Goal: Navigation & Orientation: Find specific page/section

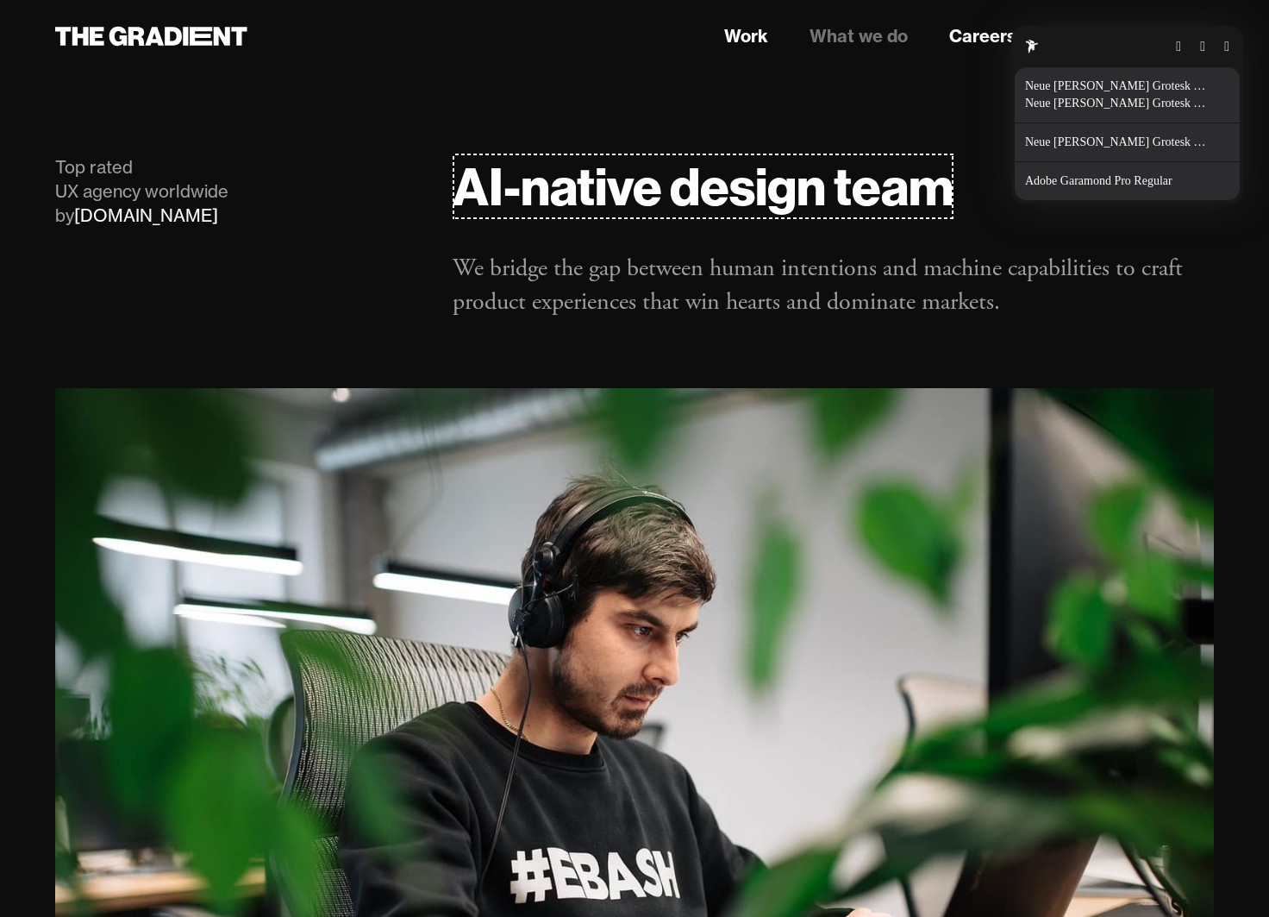
click at [1087, 143] on p "Neue Haas Grotesk Display Bold" at bounding box center [1120, 142] width 191 height 14
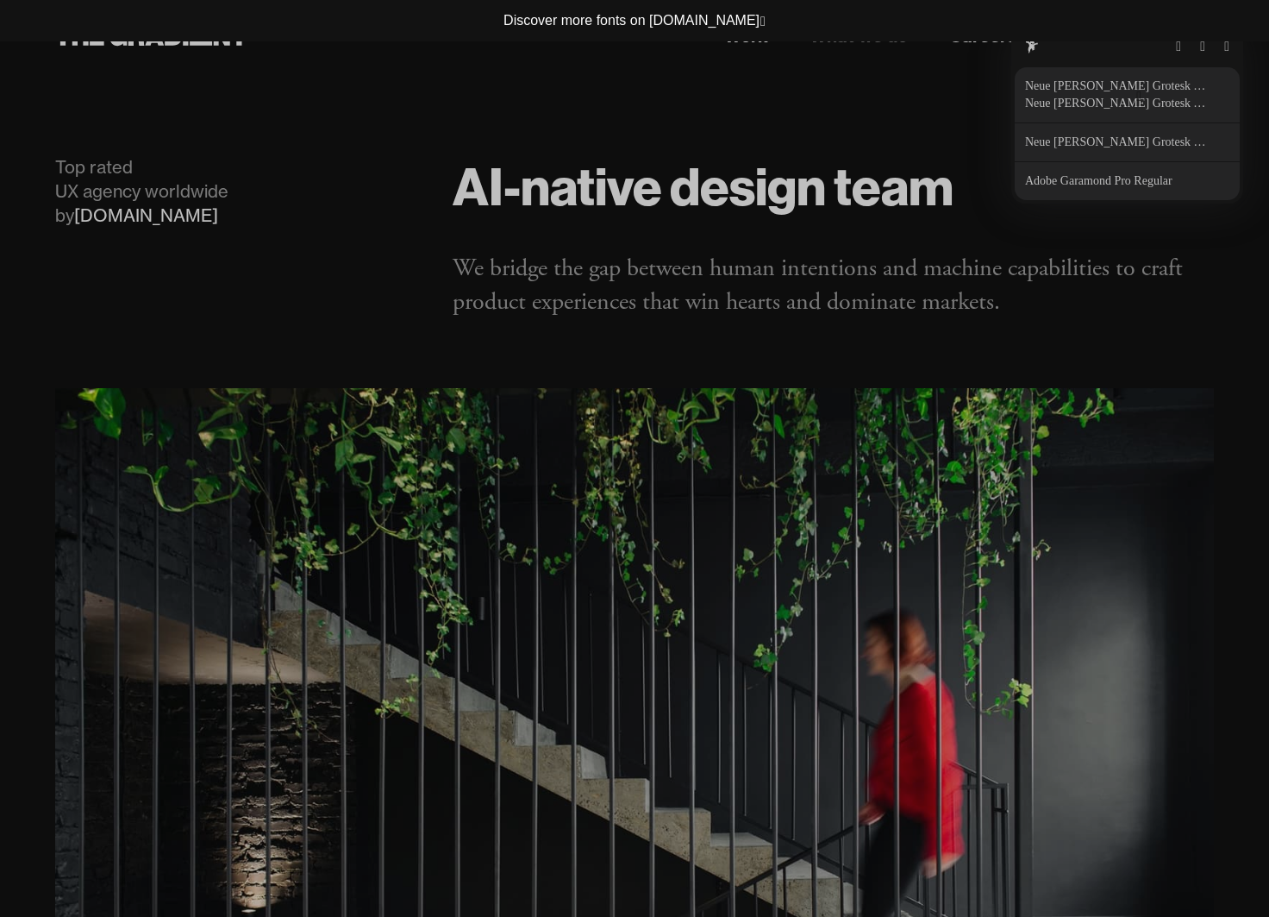
click at [1136, 100] on button "button" at bounding box center [1138, 97] width 5 height 14
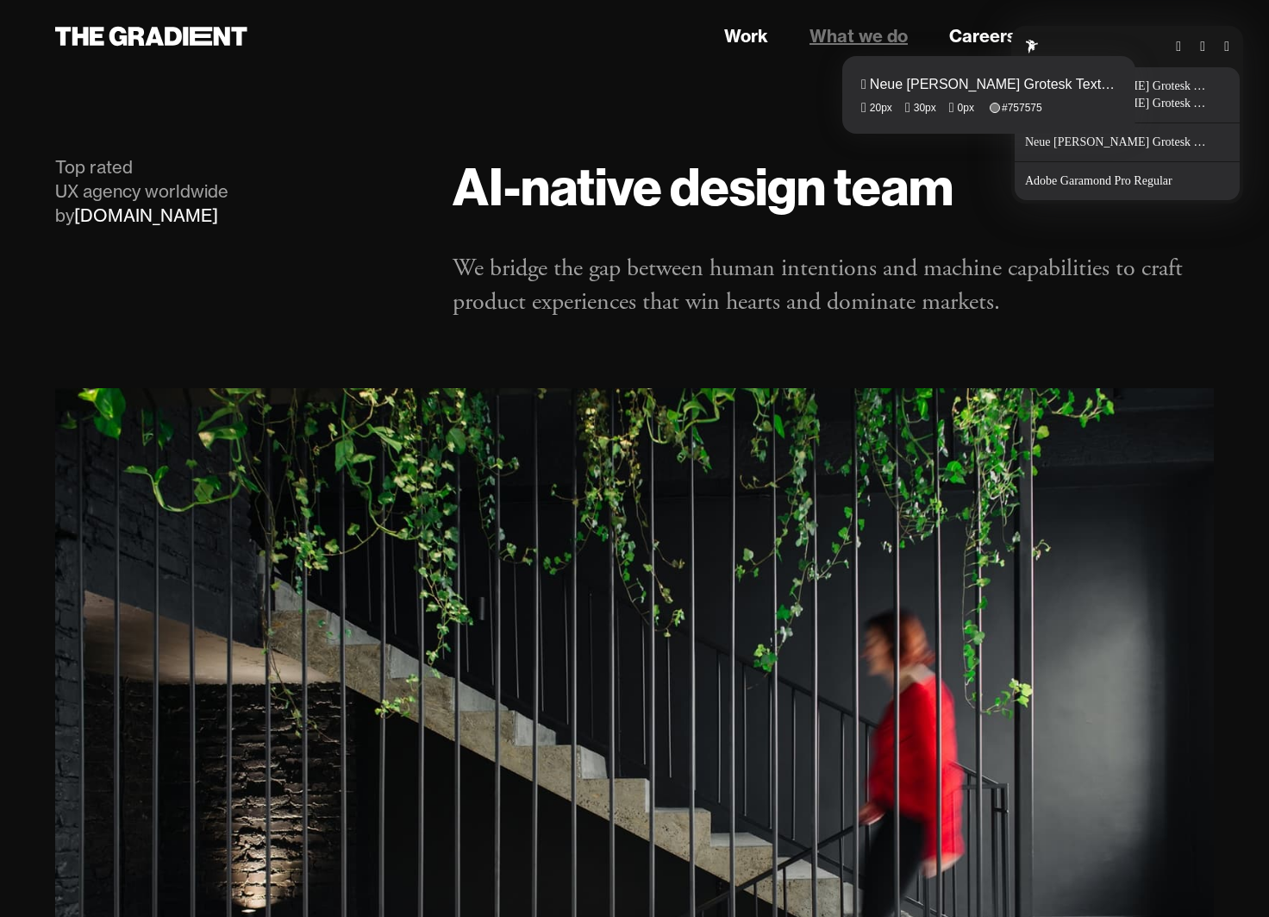
click at [869, 34] on fontsninja-text "What we do" at bounding box center [859, 36] width 98 height 22
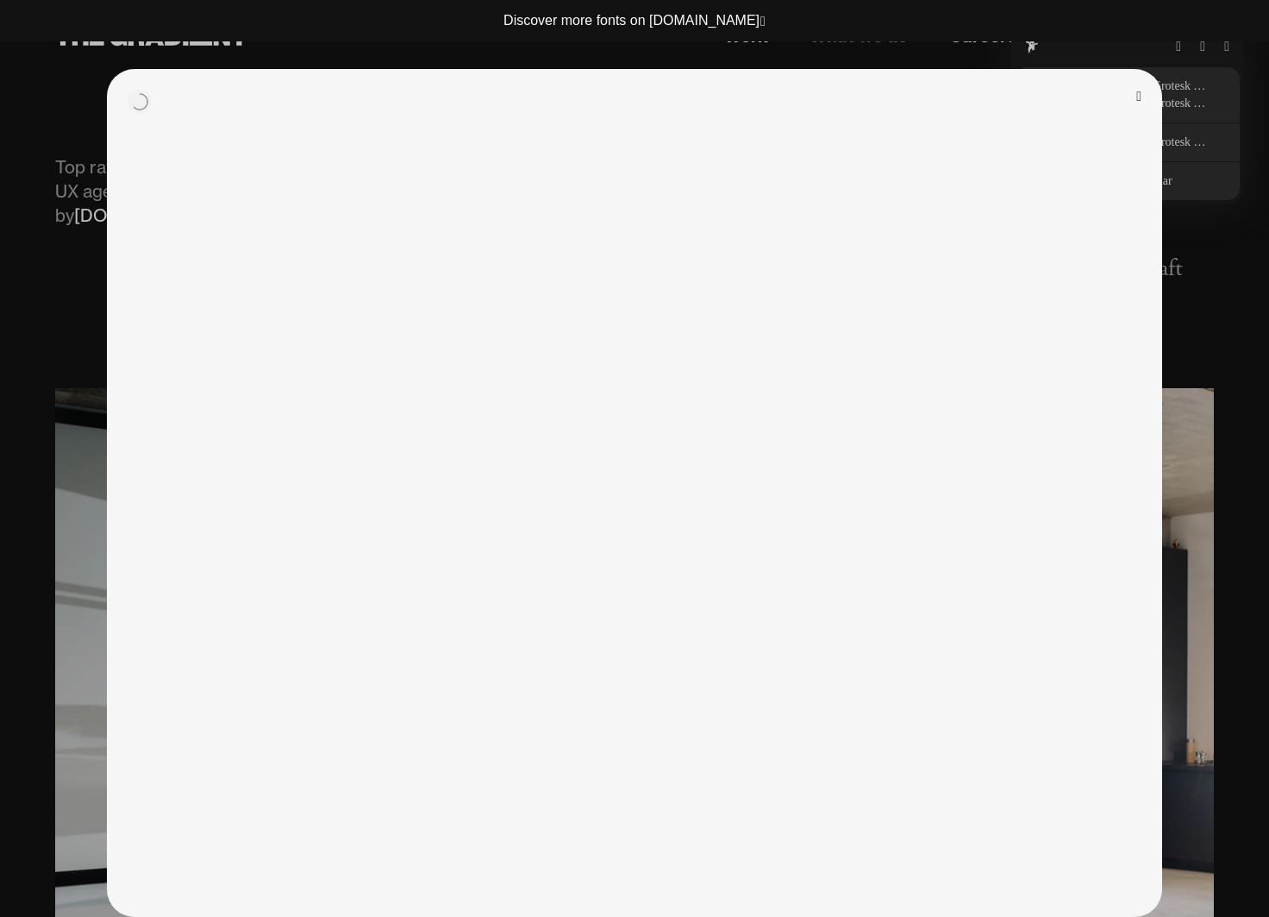
click at [1138, 98] on button "button" at bounding box center [1138, 97] width 5 height 14
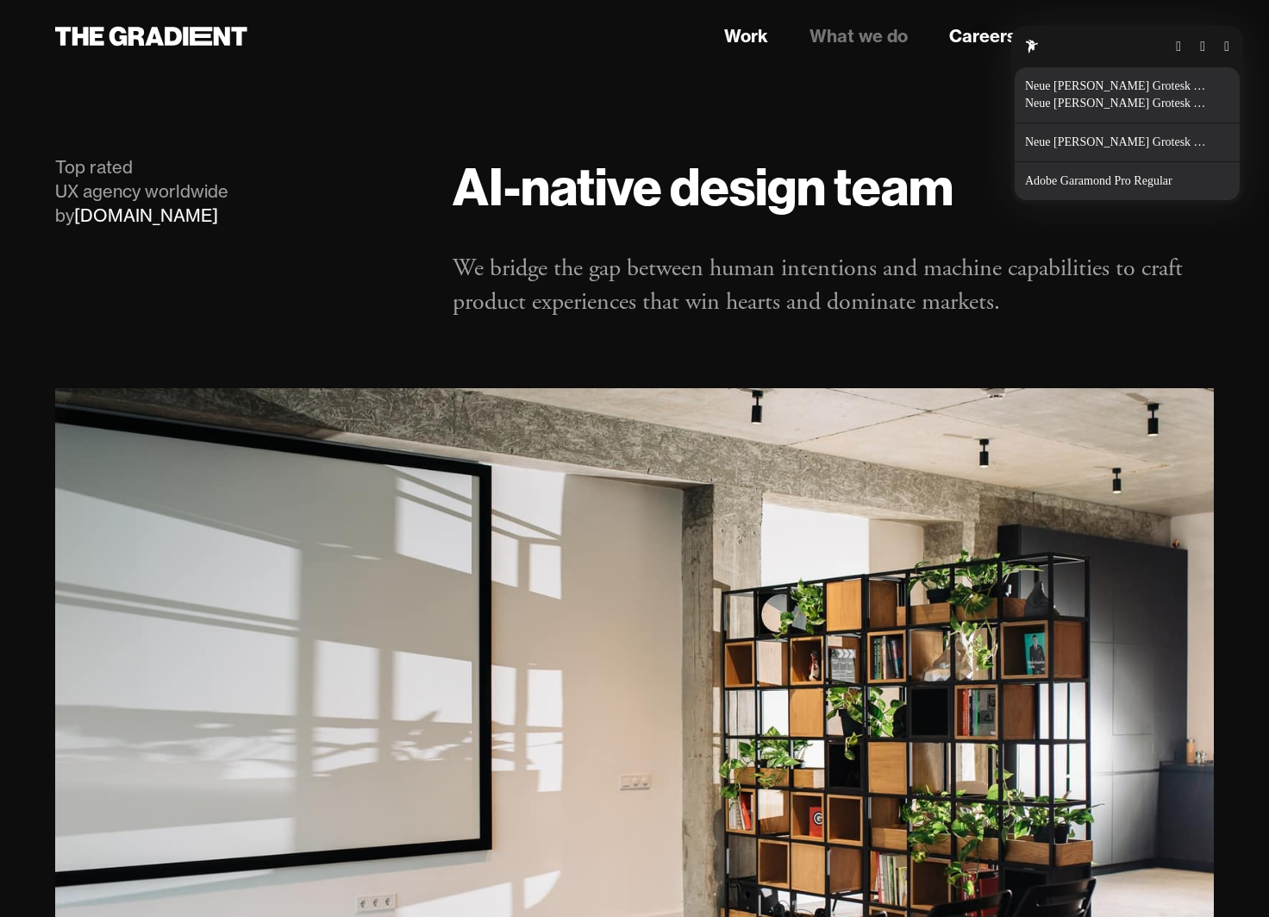
click at [1229, 40] on button "button" at bounding box center [1226, 47] width 5 height 14
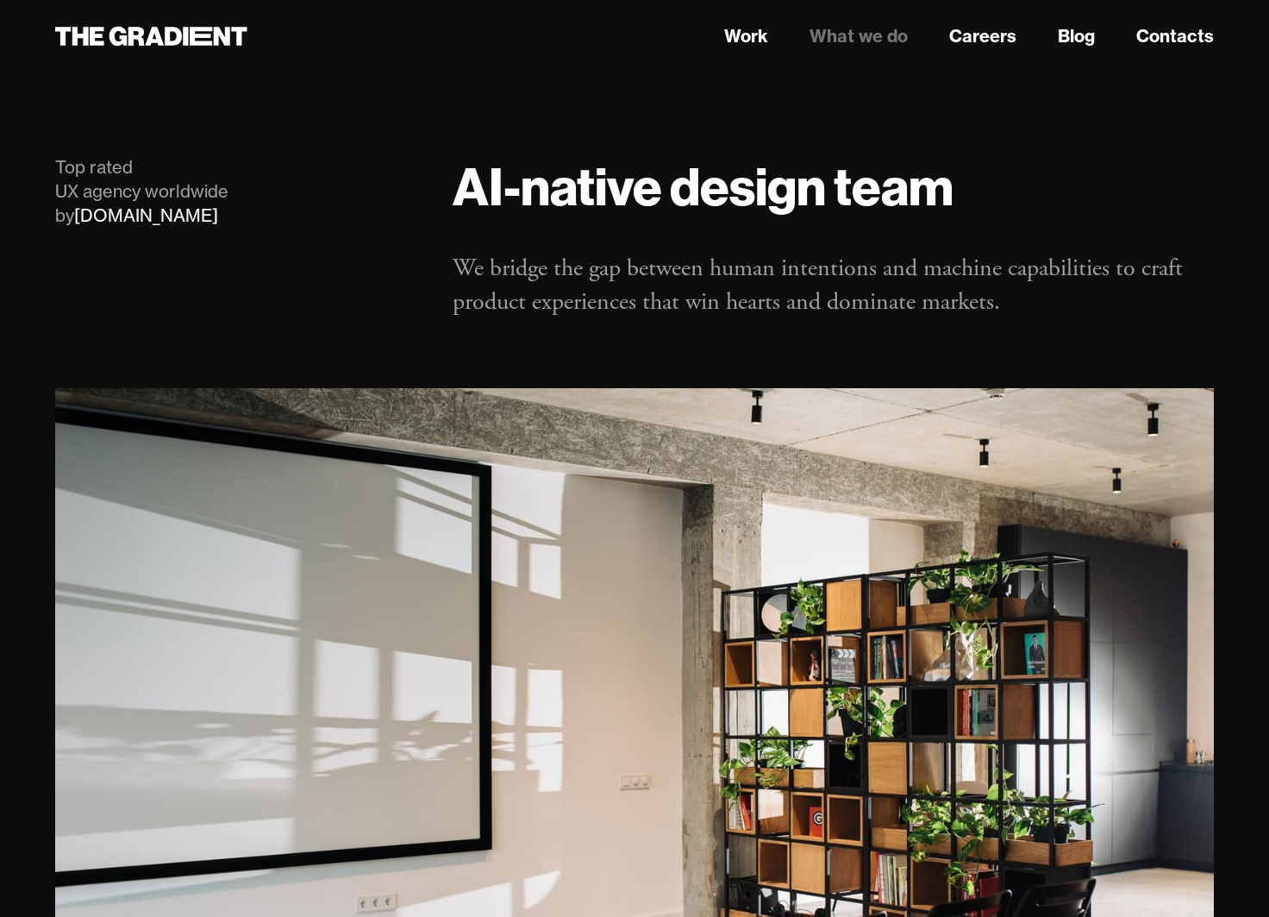
click at [887, 34] on link "What we do" at bounding box center [859, 36] width 98 height 26
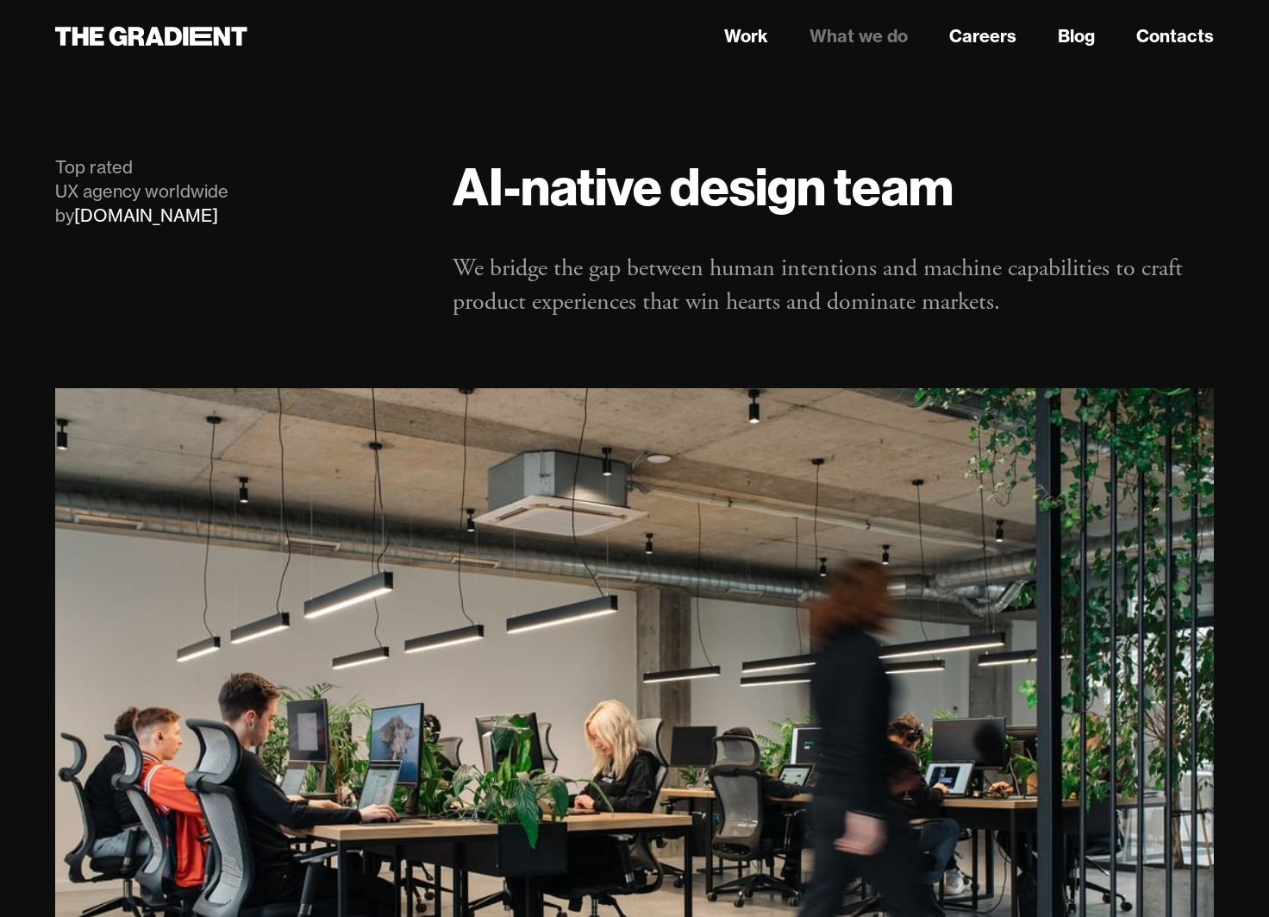
click at [986, 40] on link "Careers" at bounding box center [982, 36] width 67 height 26
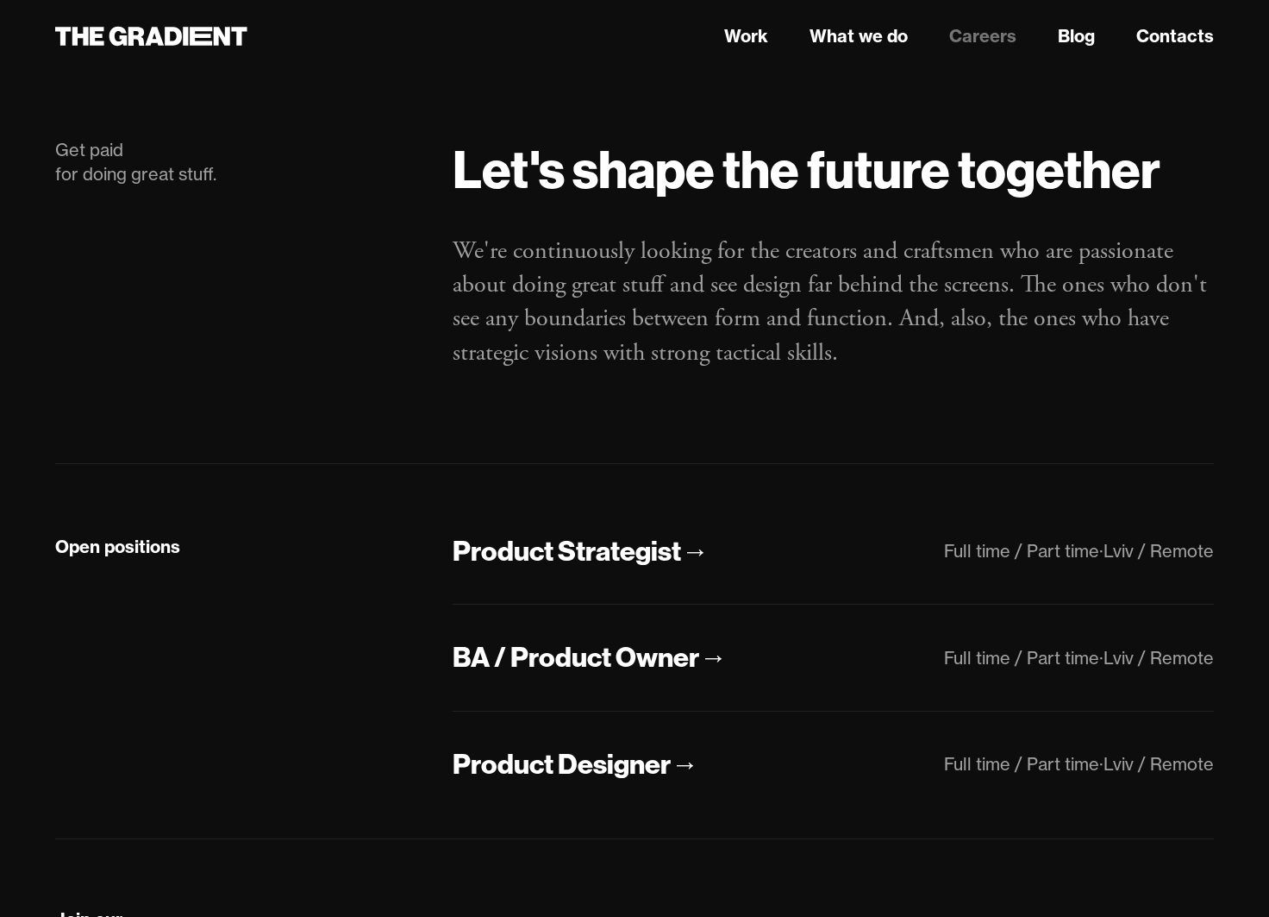
scroll to position [262, 0]
